Goal: Transaction & Acquisition: Purchase product/service

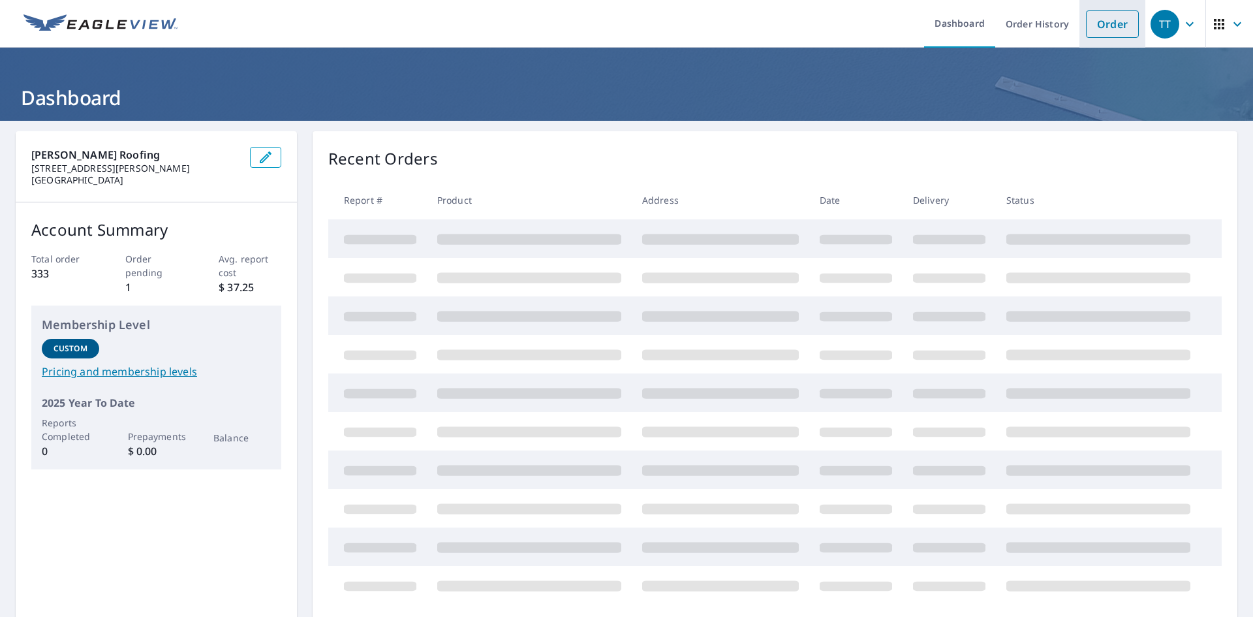
click at [1091, 13] on link "Order" at bounding box center [1112, 23] width 53 height 27
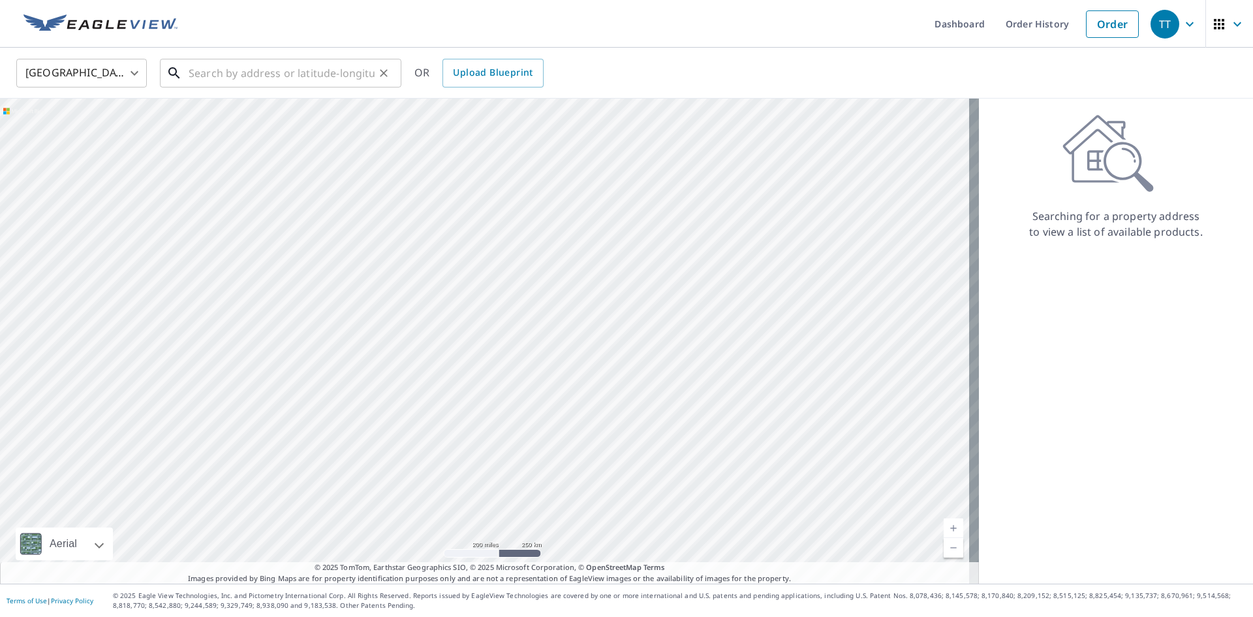
click at [288, 79] on input "text" at bounding box center [282, 73] width 186 height 37
paste input "[STREET_ADDRESS]"
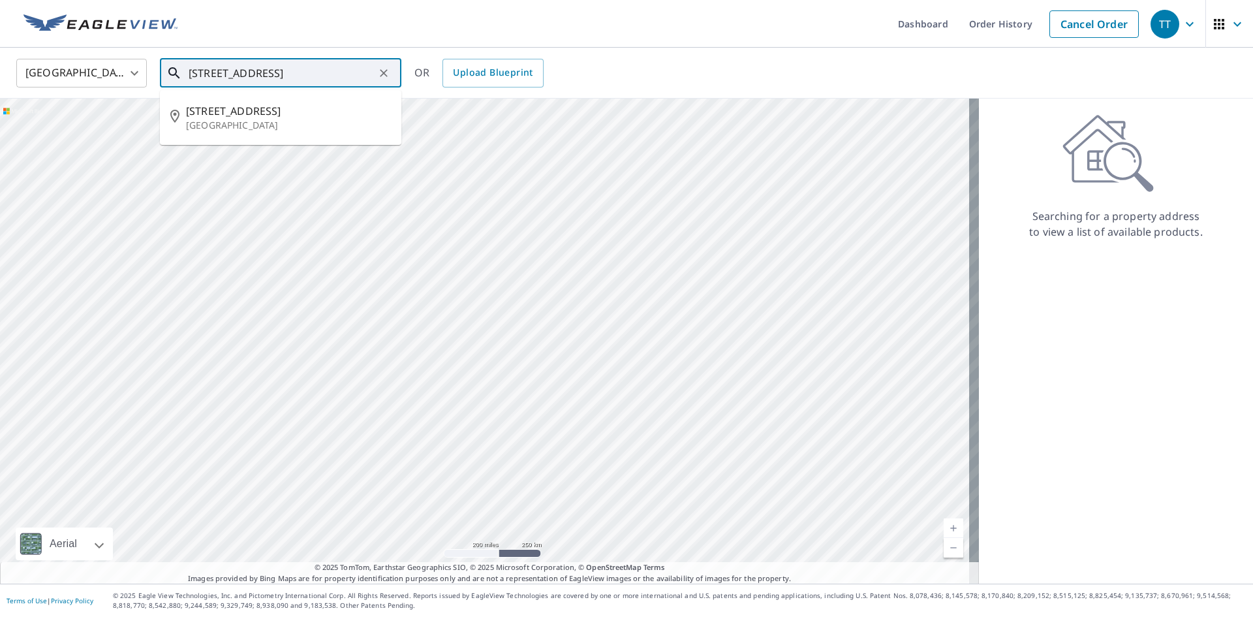
type input "[STREET_ADDRESS]"
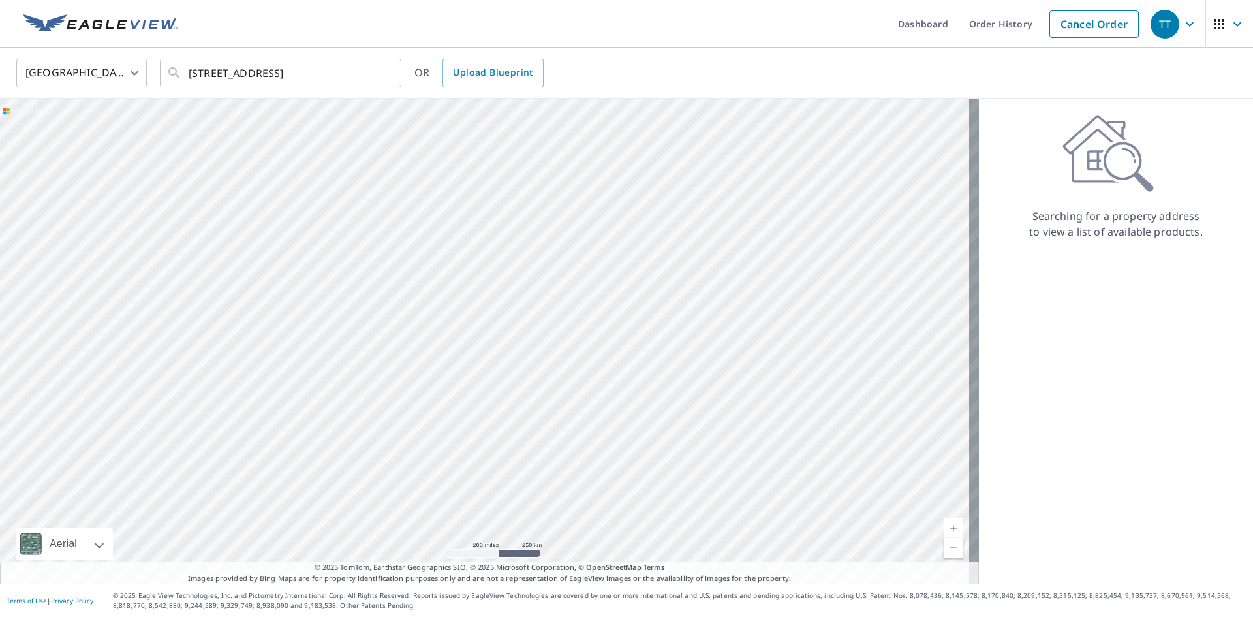
scroll to position [0, 0]
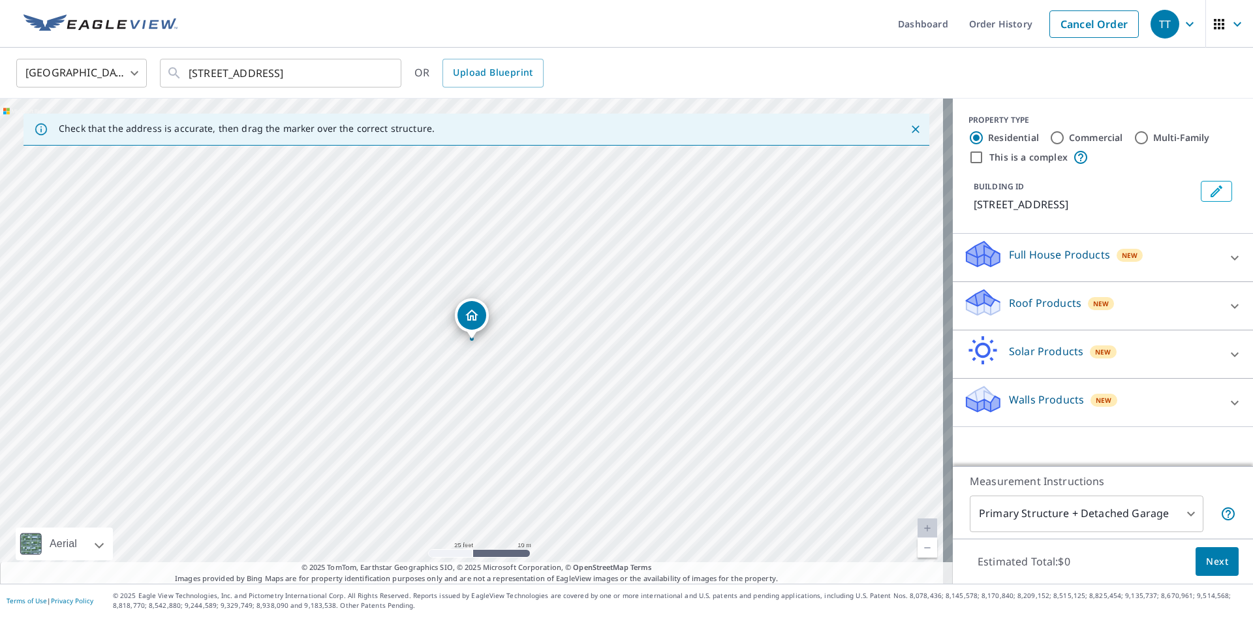
click at [1020, 309] on p "Roof Products" at bounding box center [1045, 303] width 72 height 16
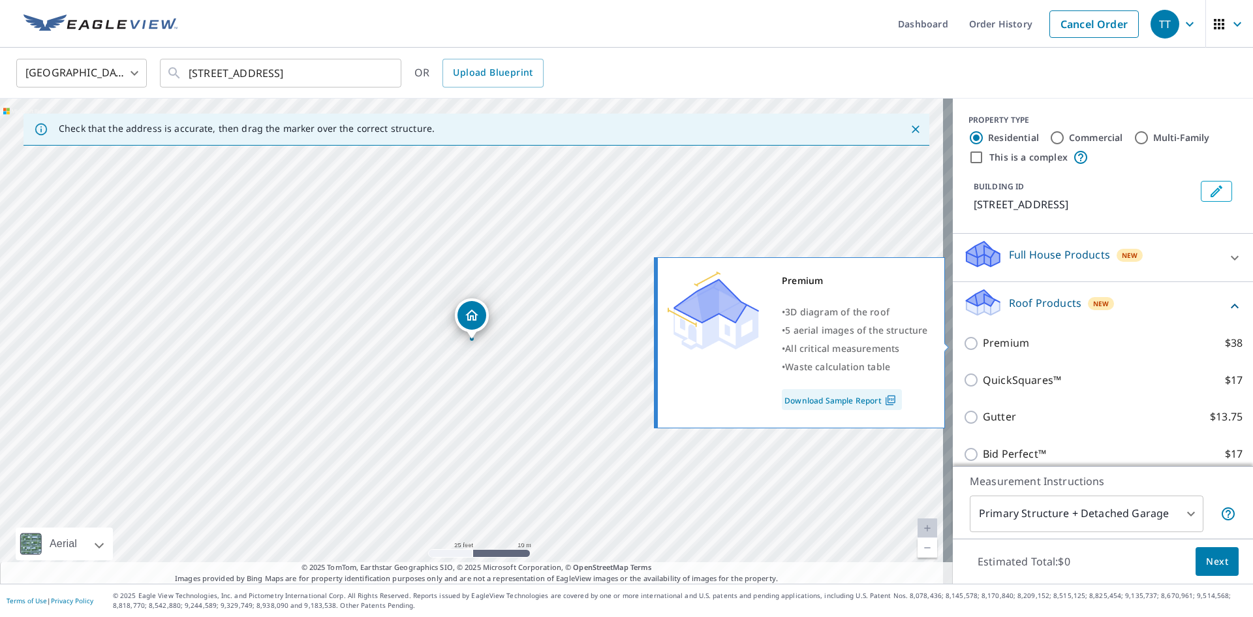
click at [999, 344] on p "Premium" at bounding box center [1006, 343] width 46 height 16
click at [983, 344] on input "Premium $38" at bounding box center [973, 343] width 20 height 16
checkbox input "true"
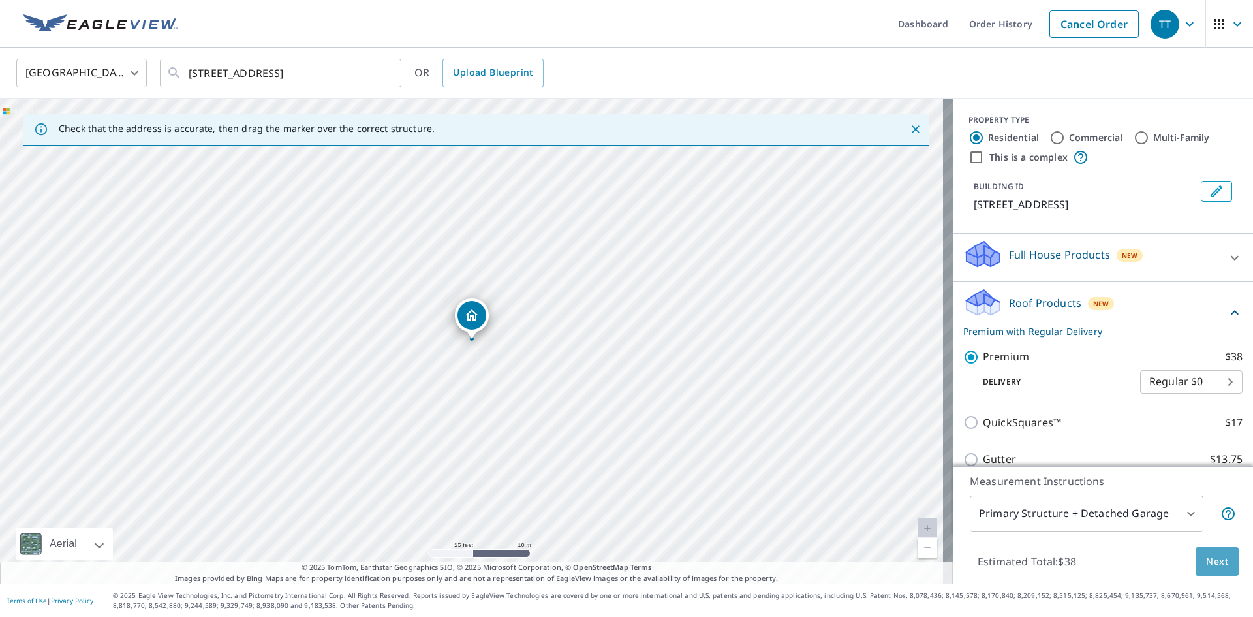
click at [1213, 559] on span "Next" at bounding box center [1217, 561] width 22 height 16
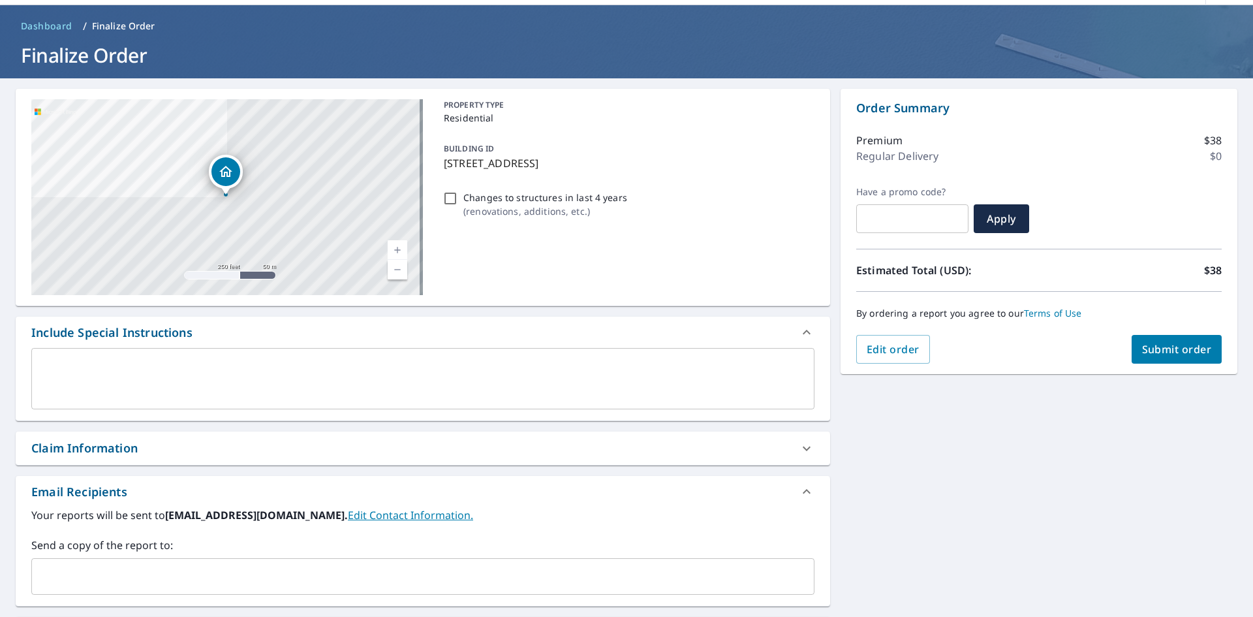
scroll to position [65, 0]
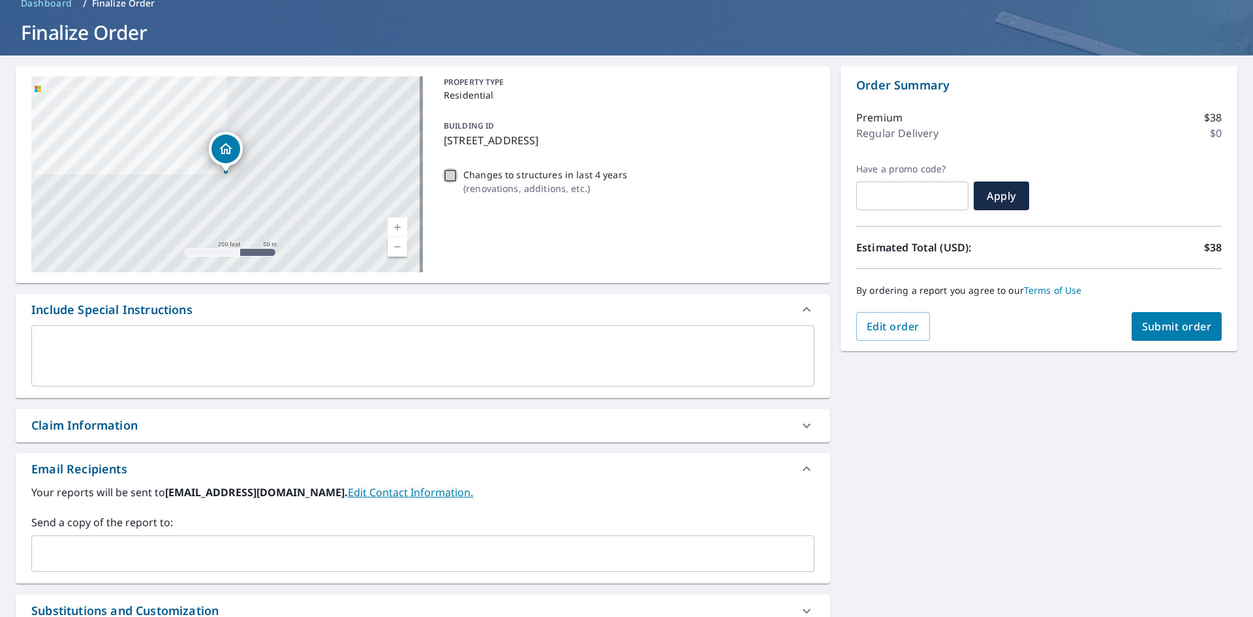
click at [443, 173] on input "Changes to structures in last 4 years ( renovations, additions, etc. )" at bounding box center [451, 176] width 16 height 16
checkbox input "true"
click at [1151, 320] on span "Submit order" at bounding box center [1177, 326] width 70 height 14
checkbox input "true"
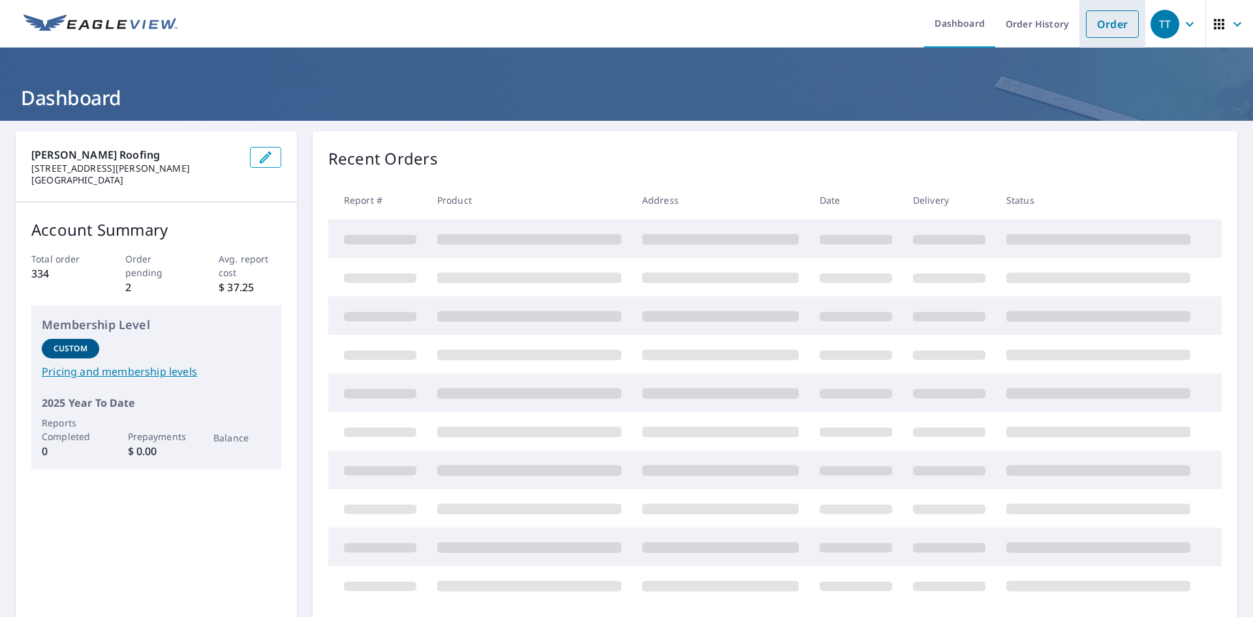
click at [1097, 29] on link "Order" at bounding box center [1112, 23] width 53 height 27
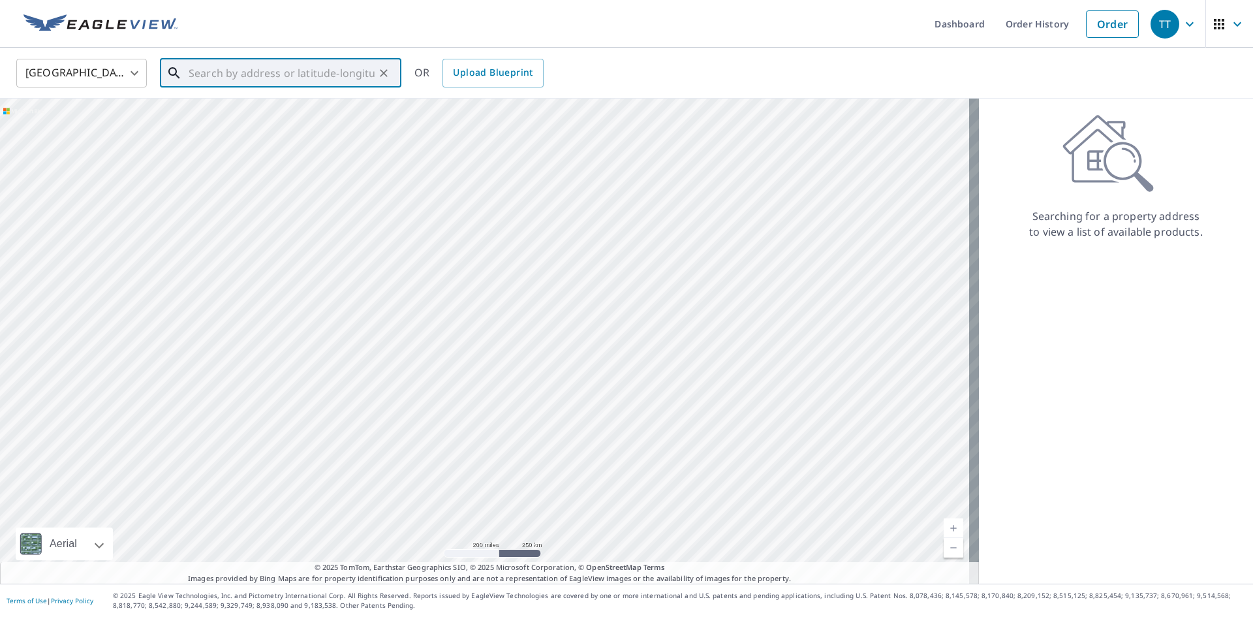
click at [252, 74] on input "text" at bounding box center [282, 73] width 186 height 37
paste input "3119 Carriage Ln Columbus, OH 43221"
type input "3119 Carriage Ln Columbus, OH 43221"
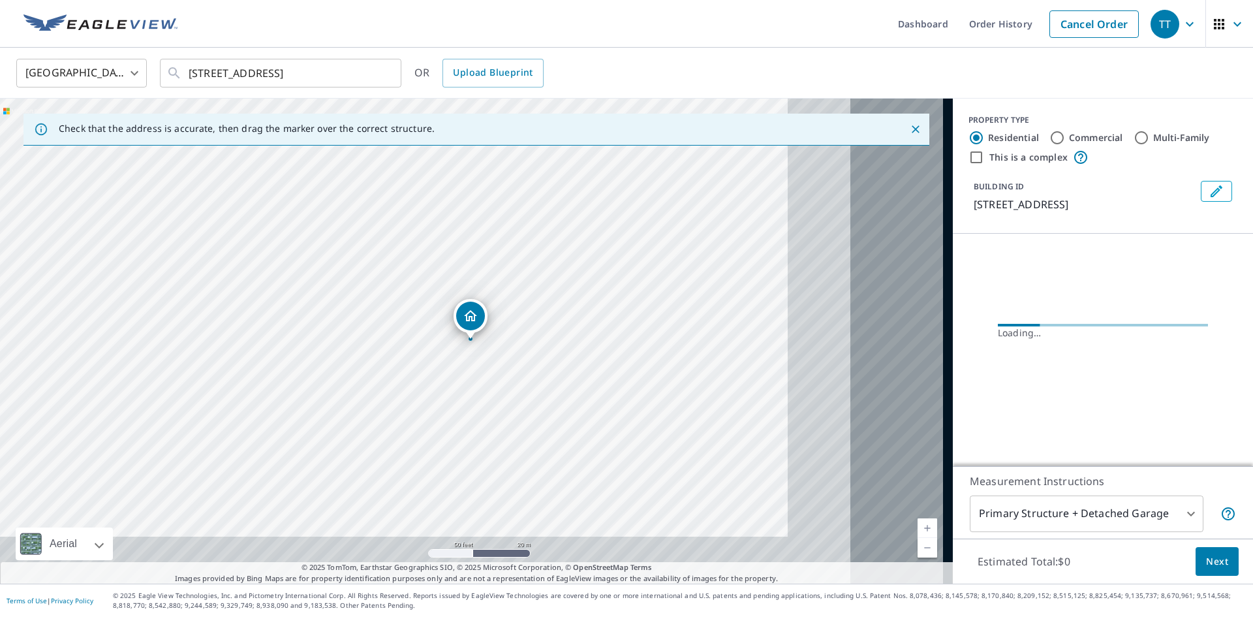
drag, startPoint x: 384, startPoint y: 285, endPoint x: 374, endPoint y: 274, distance: 15.2
click at [306, 262] on div "3119 Carriage Ln Columbus, OH 43221" at bounding box center [476, 341] width 953 height 485
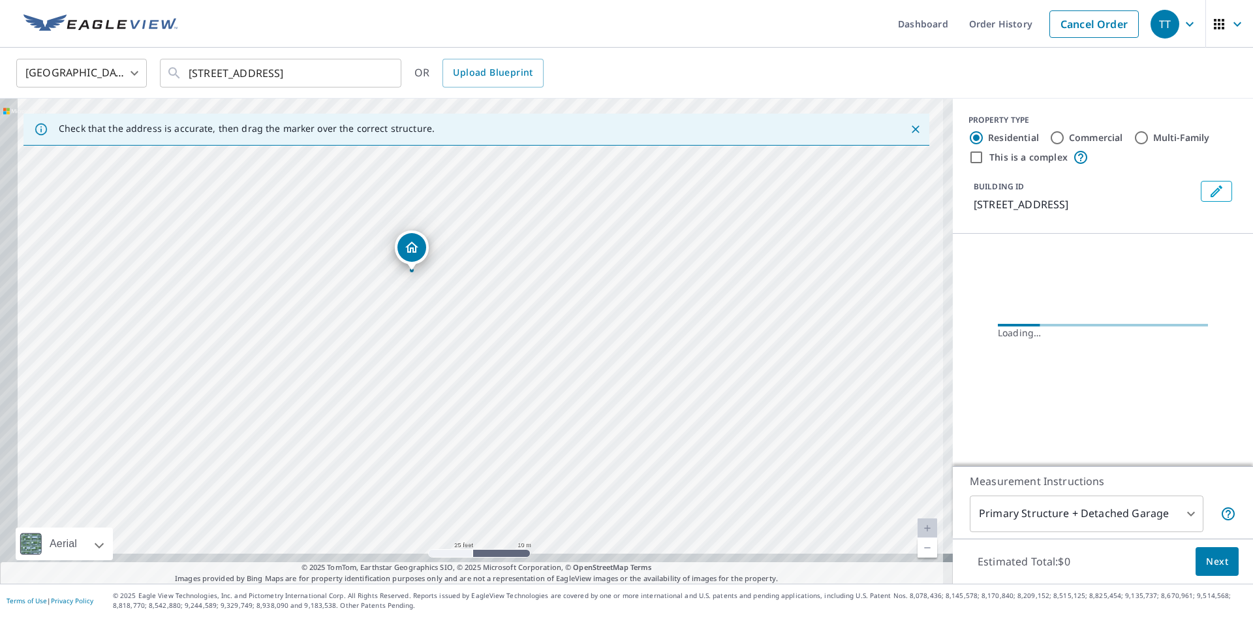
drag, startPoint x: 397, startPoint y: 366, endPoint x: 441, endPoint y: 295, distance: 83.9
click at [441, 295] on div "3119 Carriage Ln Columbus, OH 43221" at bounding box center [476, 341] width 953 height 485
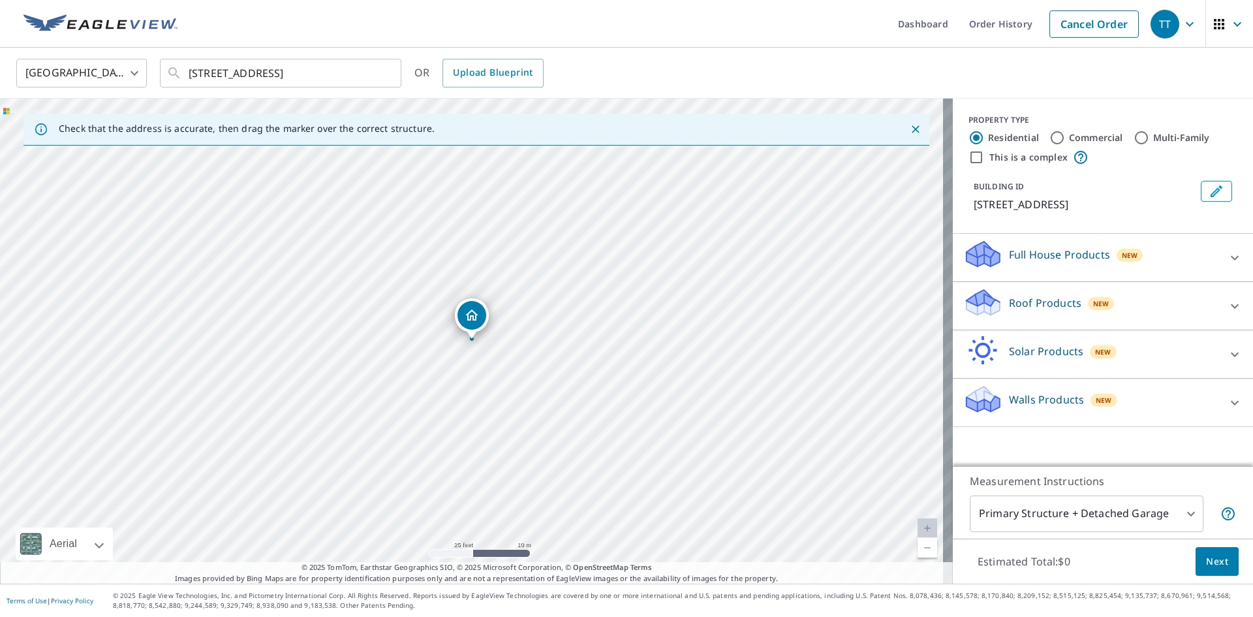
click at [1015, 312] on div "Roof Products New" at bounding box center [1091, 305] width 256 height 37
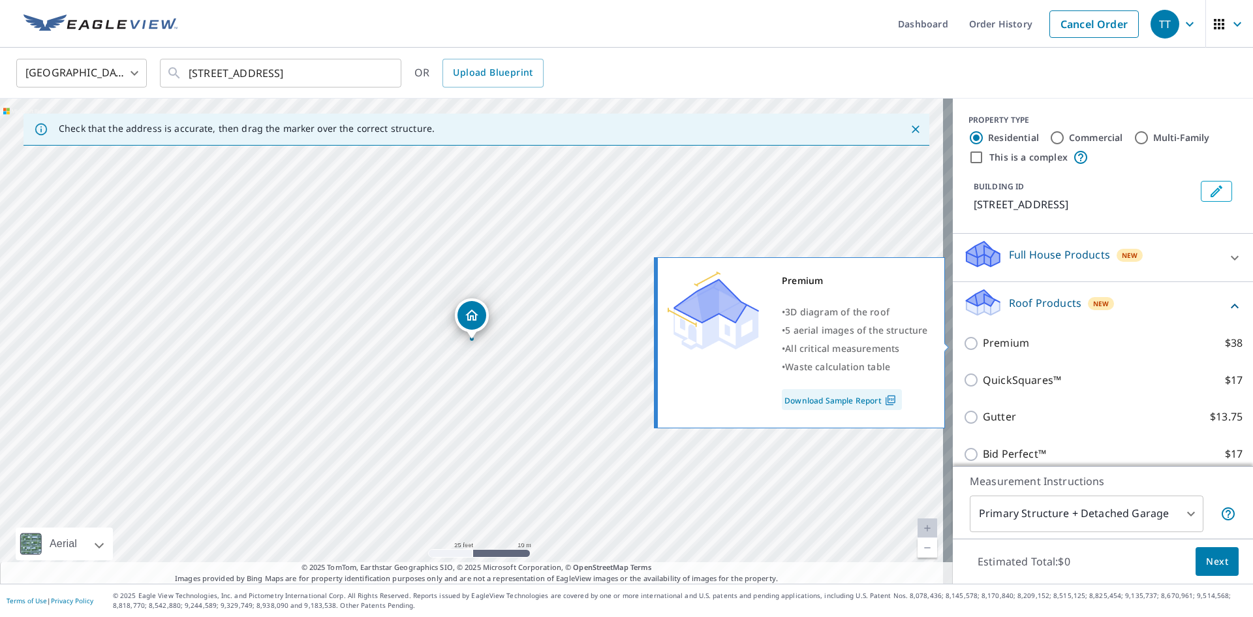
click at [999, 342] on p "Premium" at bounding box center [1006, 343] width 46 height 16
click at [983, 342] on input "Premium $38" at bounding box center [973, 343] width 20 height 16
checkbox input "true"
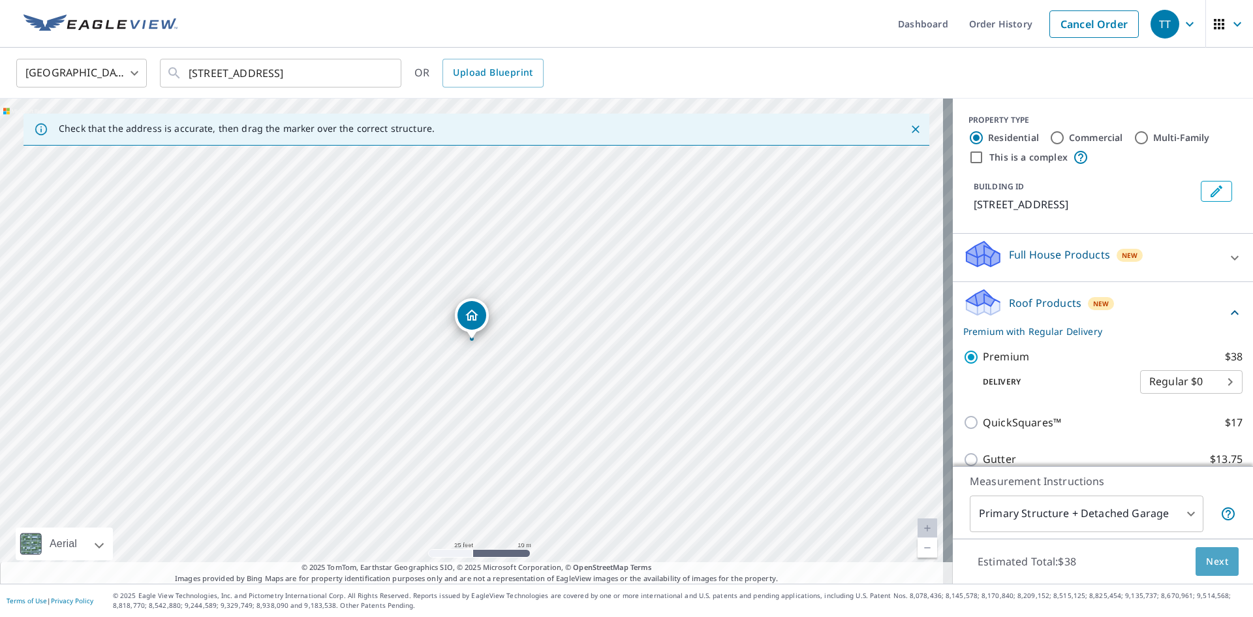
click at [1206, 561] on span "Next" at bounding box center [1217, 561] width 22 height 16
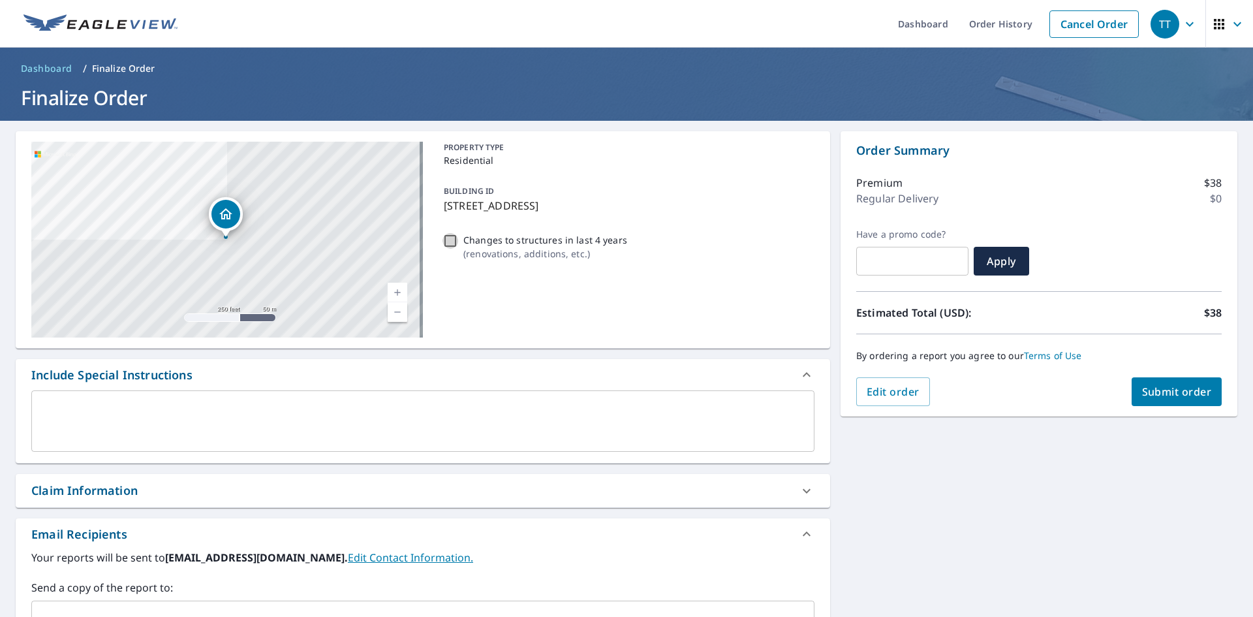
click at [446, 240] on input "Changes to structures in last 4 years ( renovations, additions, etc. )" at bounding box center [451, 241] width 16 height 16
checkbox input "true"
click at [1166, 392] on span "Submit order" at bounding box center [1177, 391] width 70 height 14
checkbox input "true"
